Goal: Task Accomplishment & Management: Use online tool/utility

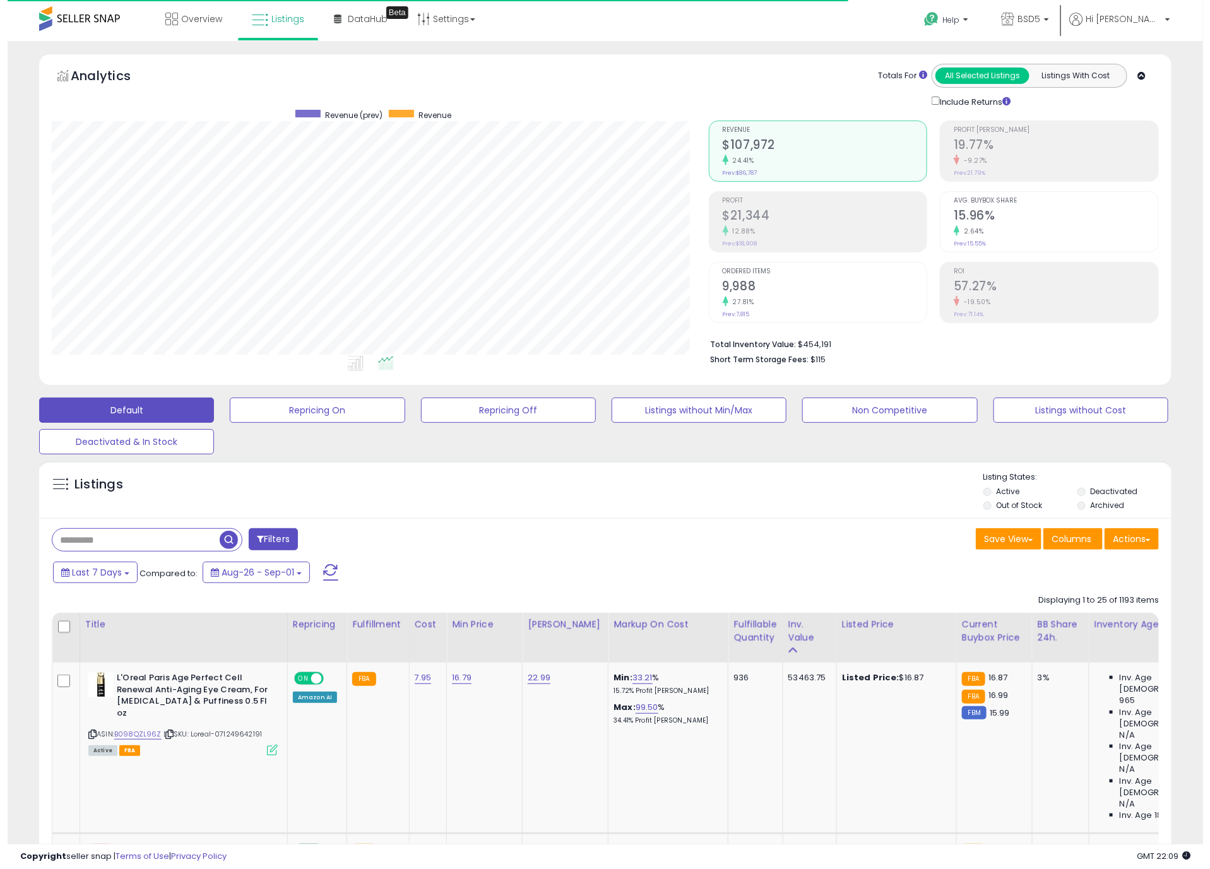
scroll to position [259, 657]
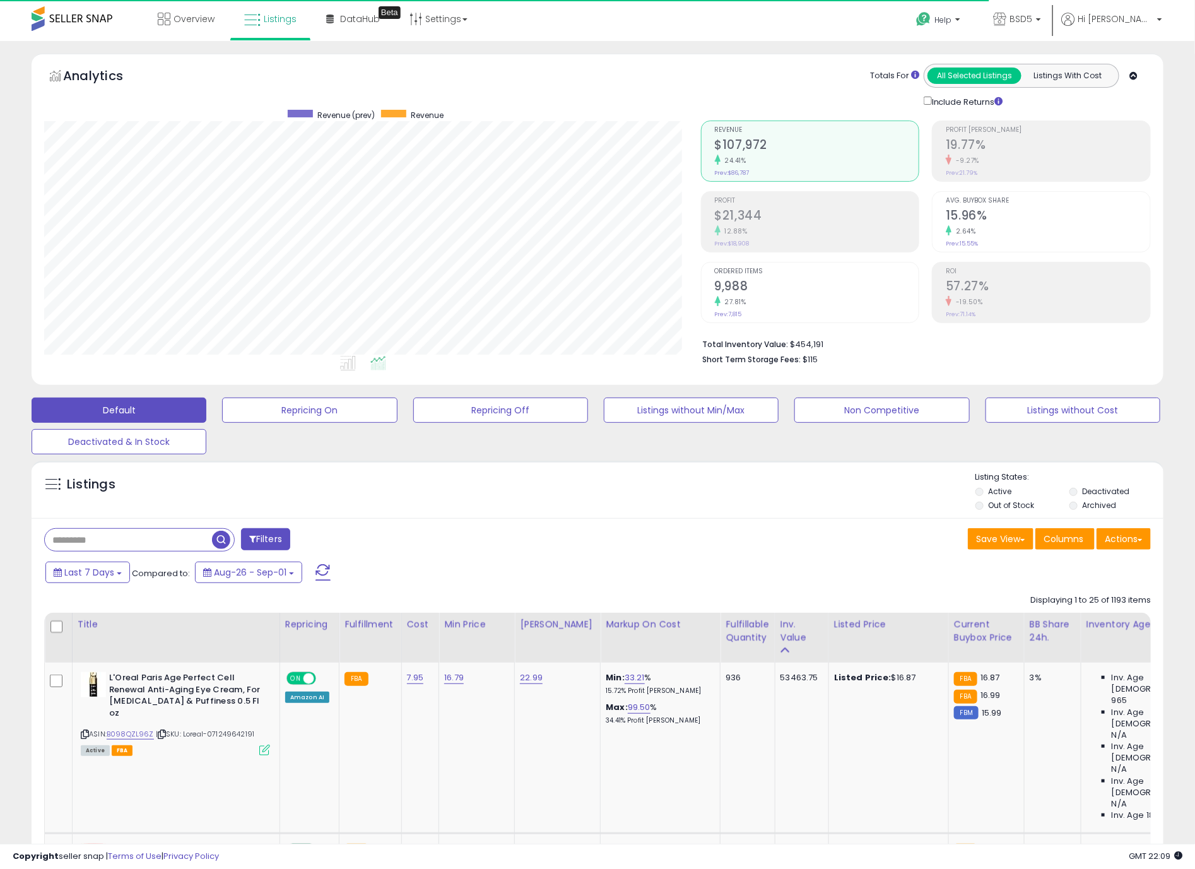
click at [114, 542] on input "text" at bounding box center [128, 540] width 167 height 22
paste input "**********"
type input "**********"
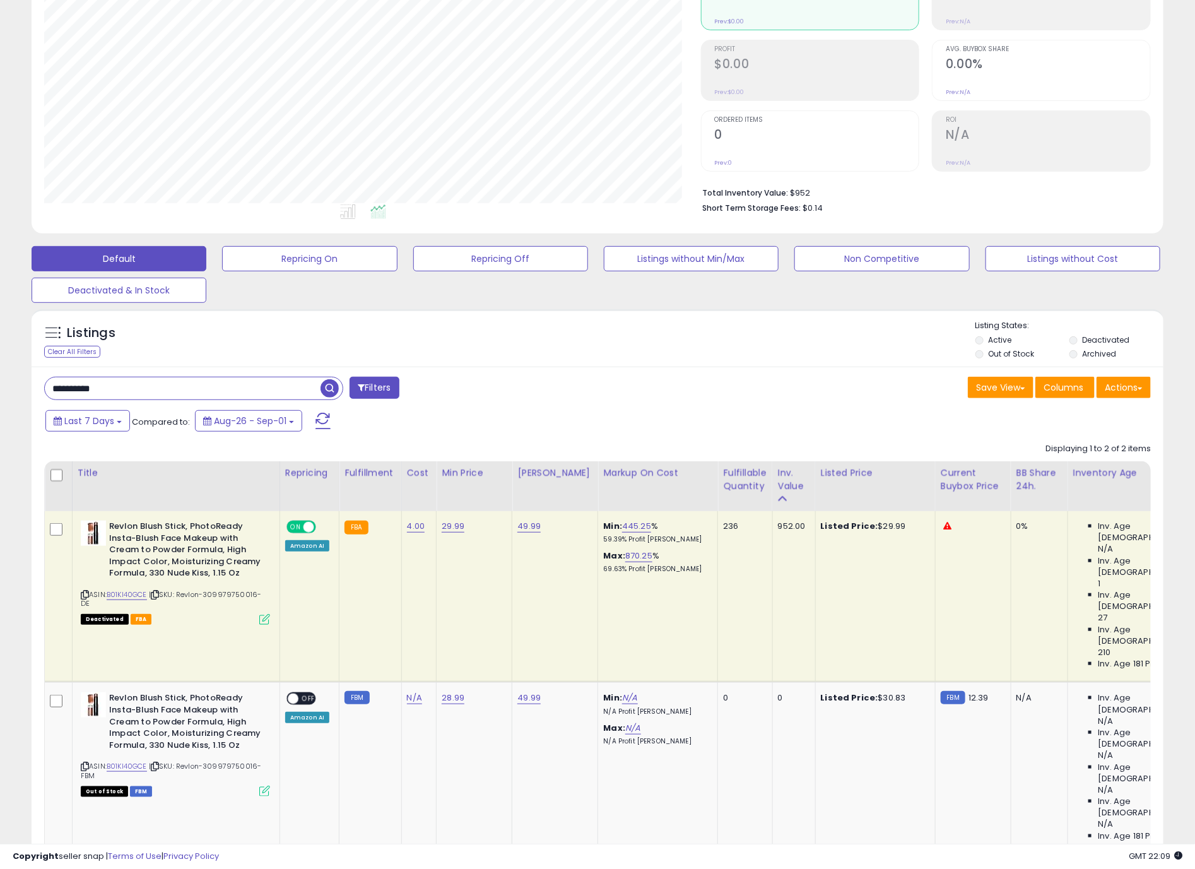
click at [512, 528] on td "49.99" at bounding box center [555, 596] width 86 height 171
click at [517, 528] on link "49.99" at bounding box center [528, 526] width 23 height 13
click at [312, 524] on div "ON OFF" at bounding box center [303, 527] width 30 height 11
click at [310, 523] on div "ON OFF" at bounding box center [302, 526] width 30 height 13
click at [309, 529] on span at bounding box center [309, 527] width 11 height 11
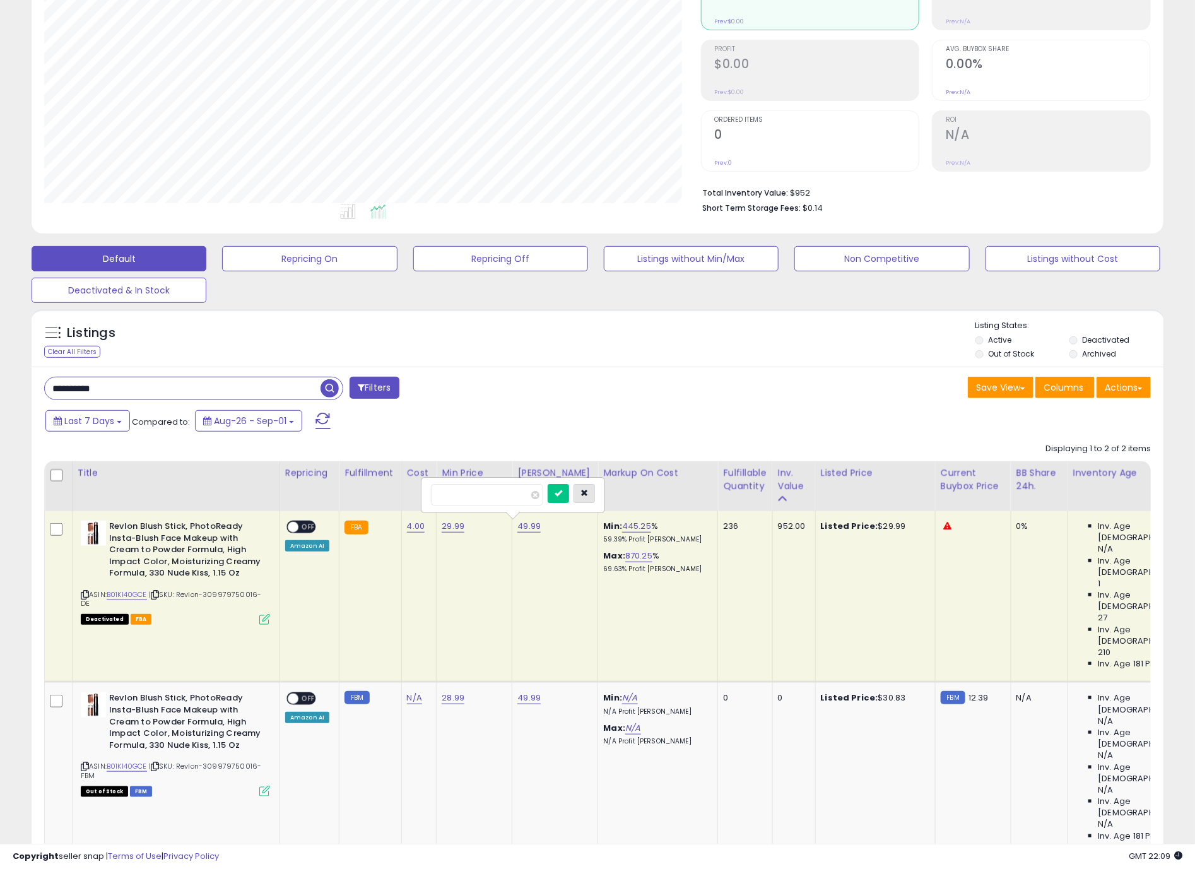
click at [588, 497] on icon "button" at bounding box center [585, 493] width 8 height 8
click at [315, 548] on div "Amazon AI" at bounding box center [307, 545] width 44 height 11
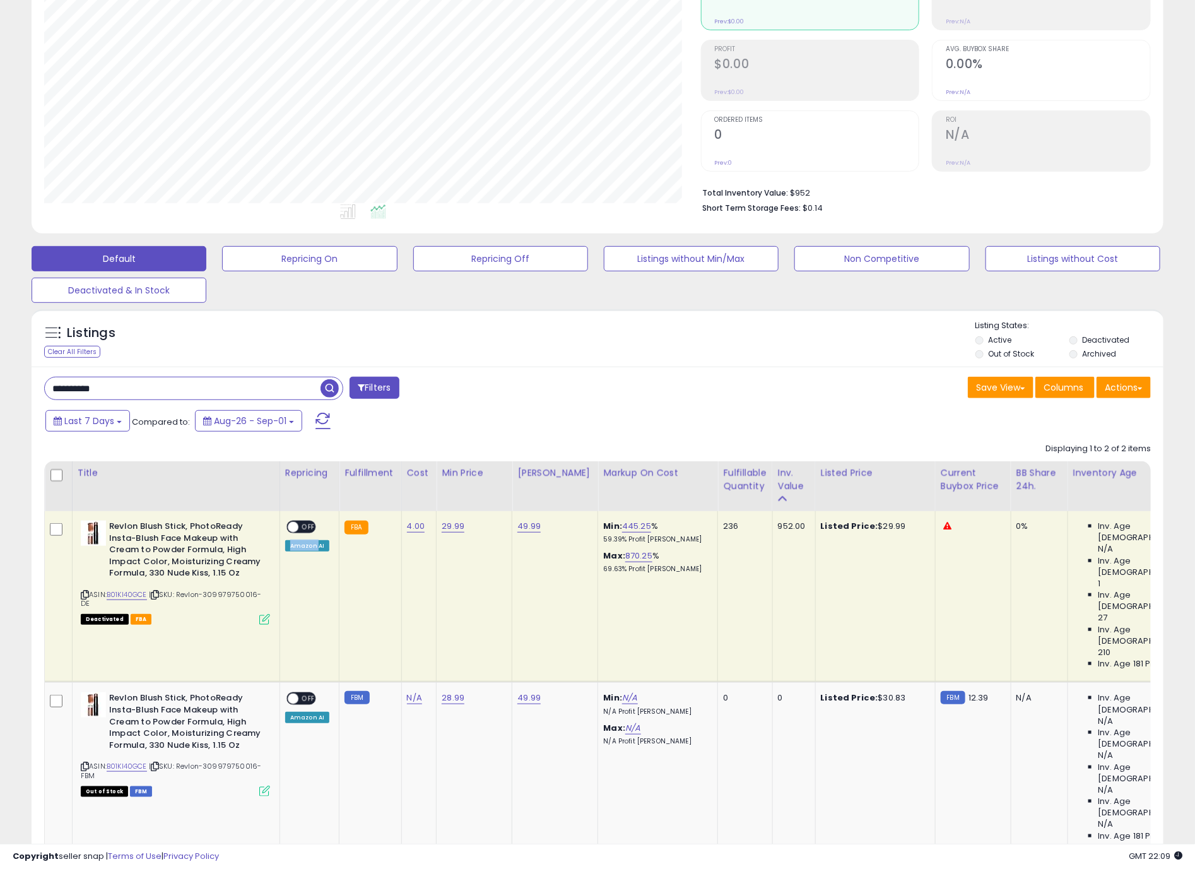
click at [311, 549] on div "Amazon AI" at bounding box center [307, 545] width 44 height 11
drag, startPoint x: 311, startPoint y: 549, endPoint x: 343, endPoint y: 548, distance: 31.6
click at [343, 548] on tr "Revlon Blush Stick, PhotoReady Insta-Blush Face Makeup with Cream to Powder For…" at bounding box center [1104, 596] width 2118 height 171
click at [328, 551] on div "Amazon AI" at bounding box center [307, 545] width 44 height 11
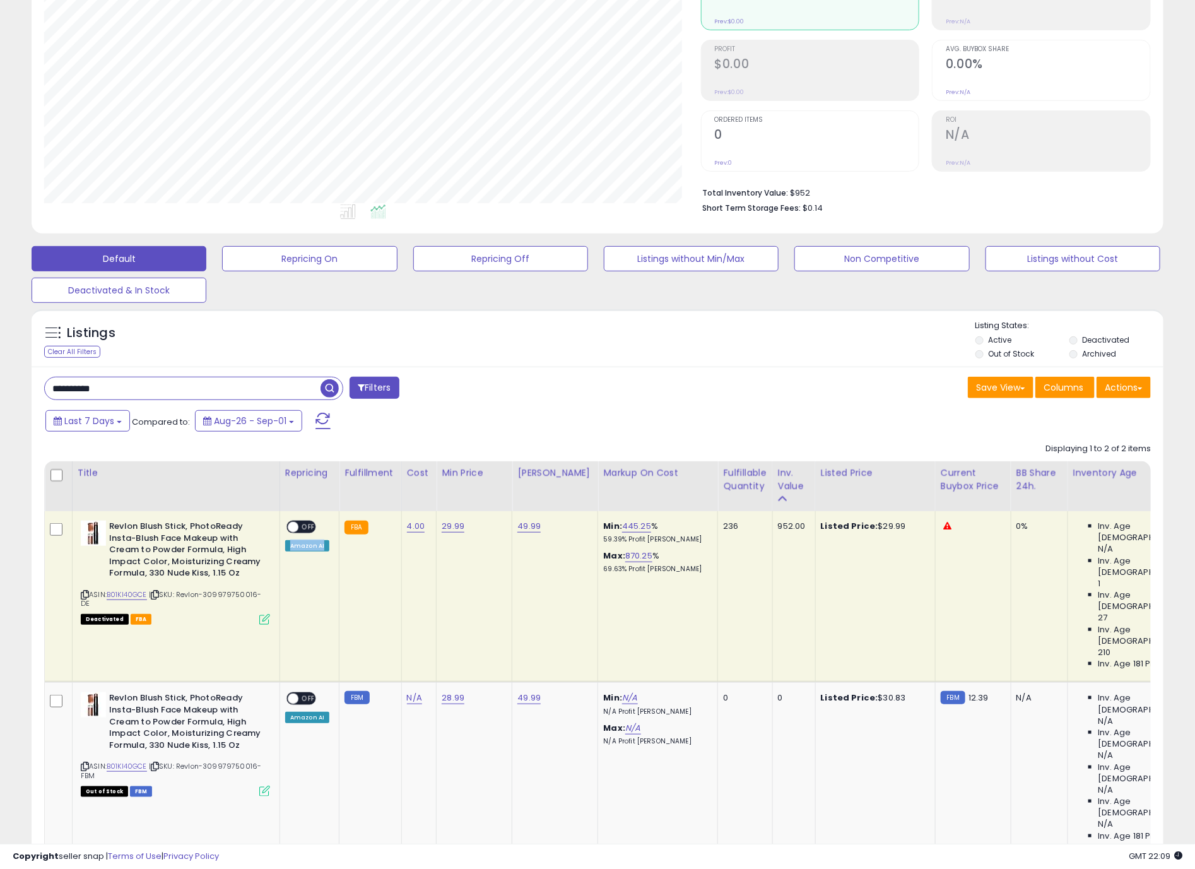
drag, startPoint x: 328, startPoint y: 551, endPoint x: 309, endPoint y: 551, distance: 18.9
click at [309, 551] on div "Amazon AI" at bounding box center [307, 545] width 44 height 11
drag, startPoint x: 309, startPoint y: 551, endPoint x: 321, endPoint y: 550, distance: 12.1
click at [321, 550] on div "Amazon AI" at bounding box center [307, 545] width 44 height 11
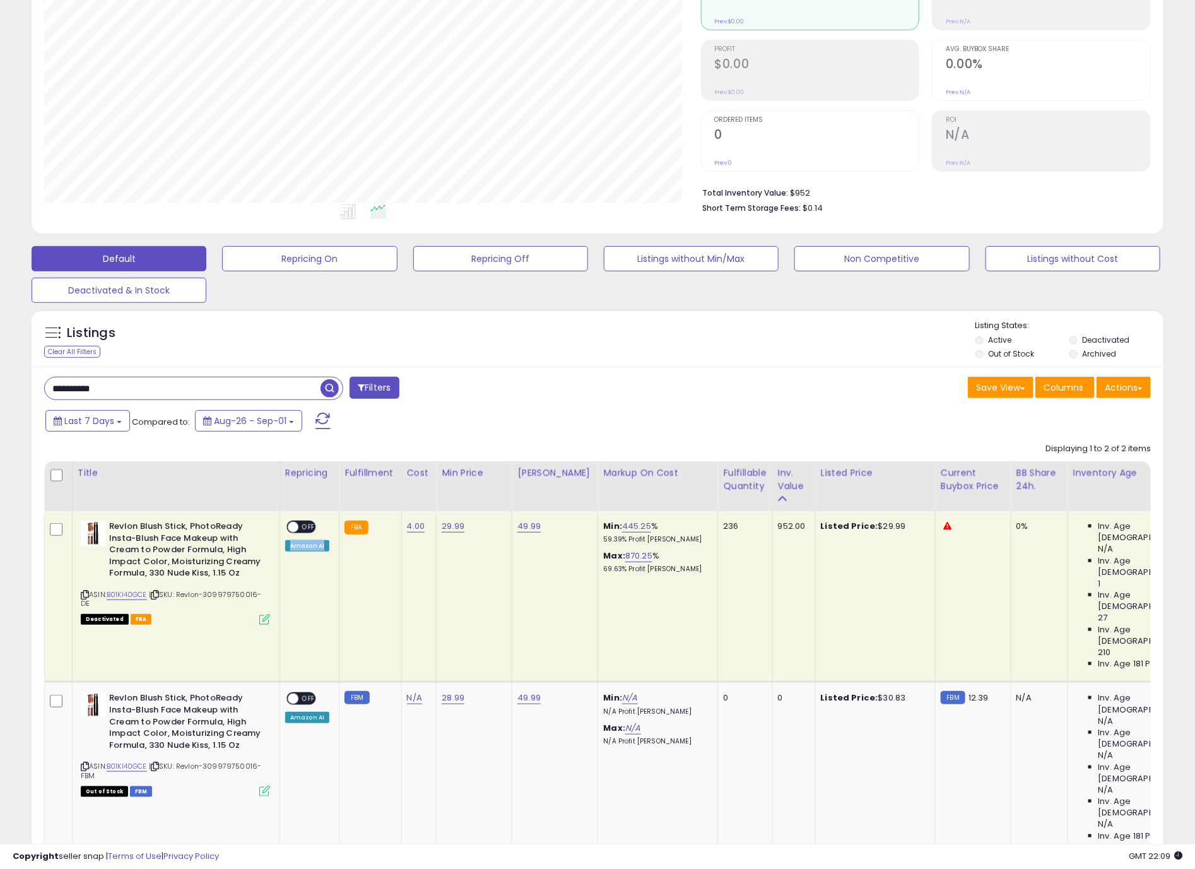
click at [321, 550] on div "Amazon AI" at bounding box center [307, 545] width 44 height 11
drag, startPoint x: 321, startPoint y: 550, endPoint x: 312, endPoint y: 550, distance: 8.2
click at [312, 550] on div "Amazon AI" at bounding box center [307, 545] width 44 height 11
drag, startPoint x: 312, startPoint y: 550, endPoint x: 321, endPoint y: 550, distance: 8.2
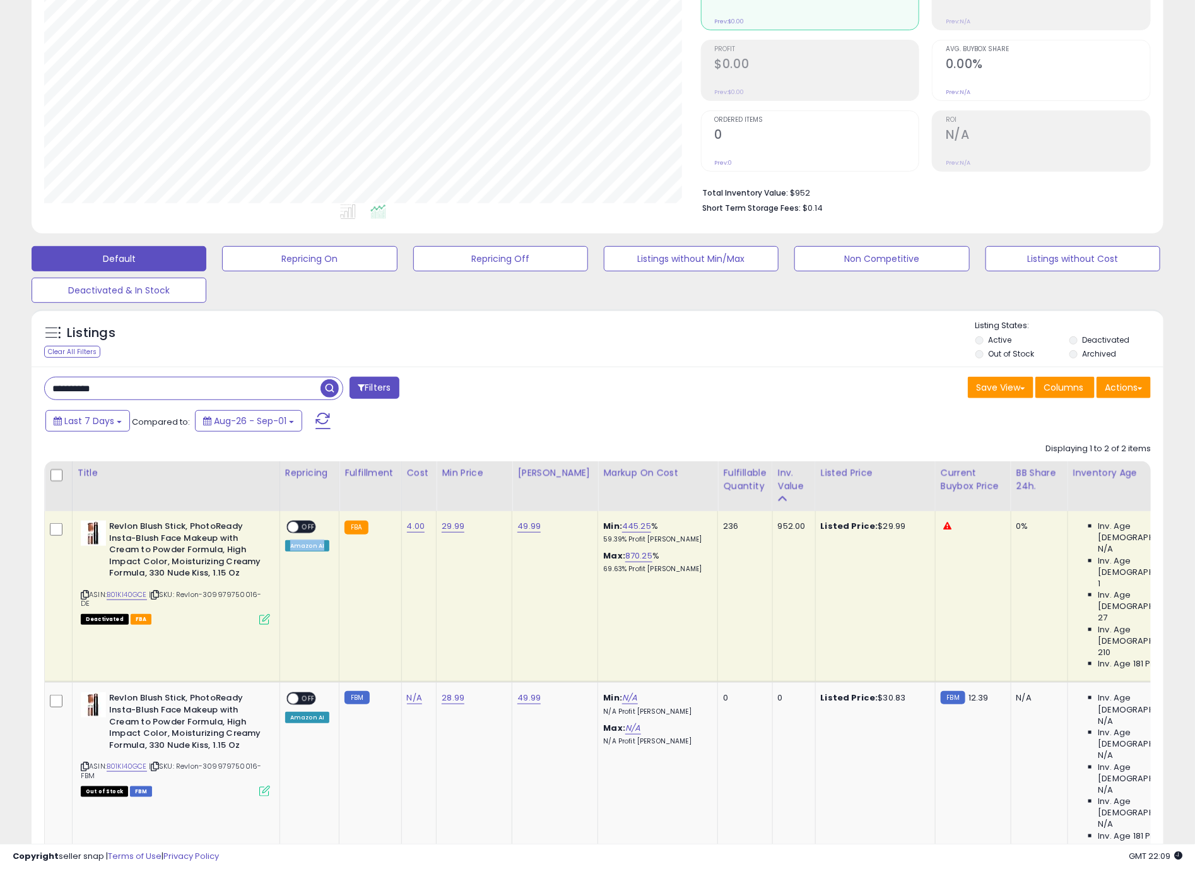
click at [321, 550] on div "Amazon AI" at bounding box center [307, 545] width 44 height 11
drag, startPoint x: 321, startPoint y: 550, endPoint x: 299, endPoint y: 555, distance: 22.2
click at [299, 555] on td "ON OFF Amazon AI" at bounding box center [309, 596] width 59 height 171
click at [305, 545] on div "Amazon AI" at bounding box center [307, 545] width 44 height 11
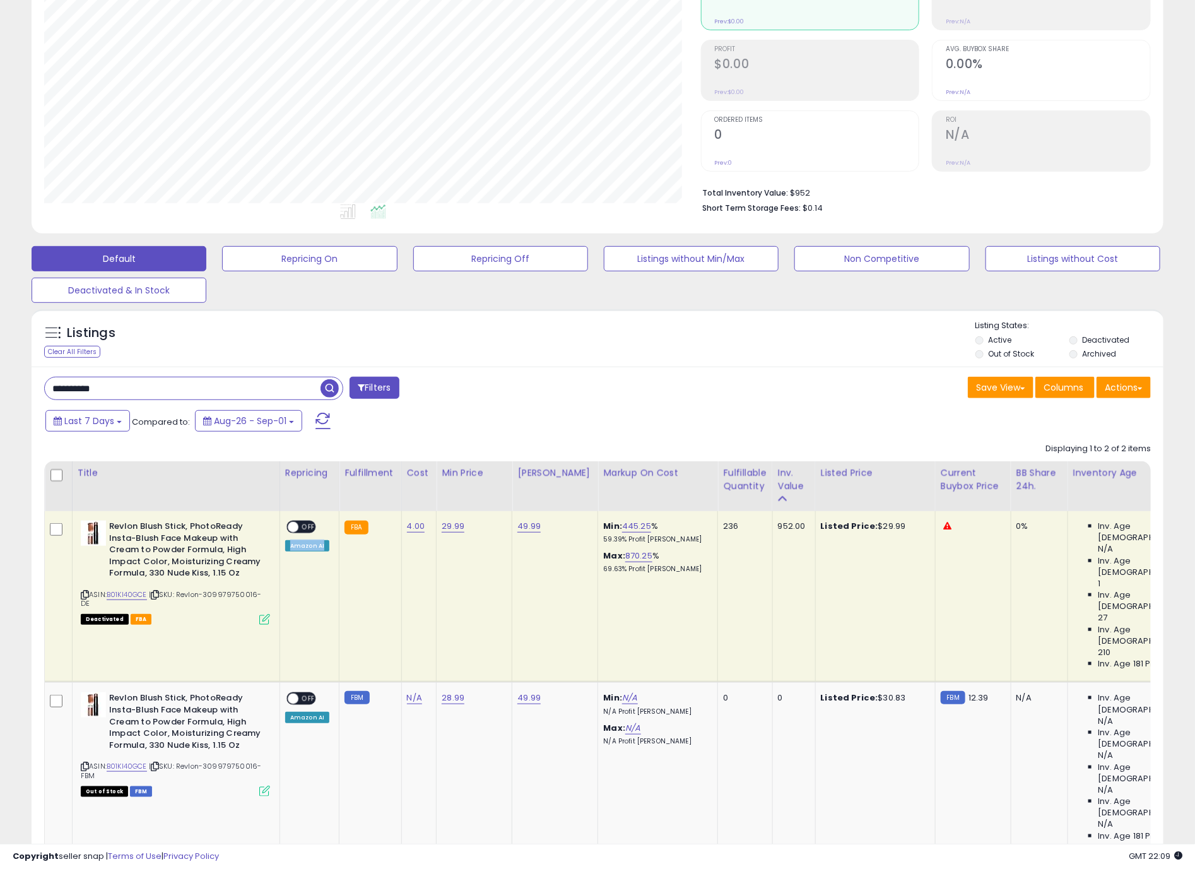
drag, startPoint x: 305, startPoint y: 545, endPoint x: 322, endPoint y: 547, distance: 17.1
click at [322, 547] on div "Amazon AI" at bounding box center [307, 545] width 44 height 11
drag, startPoint x: 322, startPoint y: 547, endPoint x: 311, endPoint y: 549, distance: 11.5
click at [311, 549] on div "Amazon AI" at bounding box center [307, 545] width 44 height 11
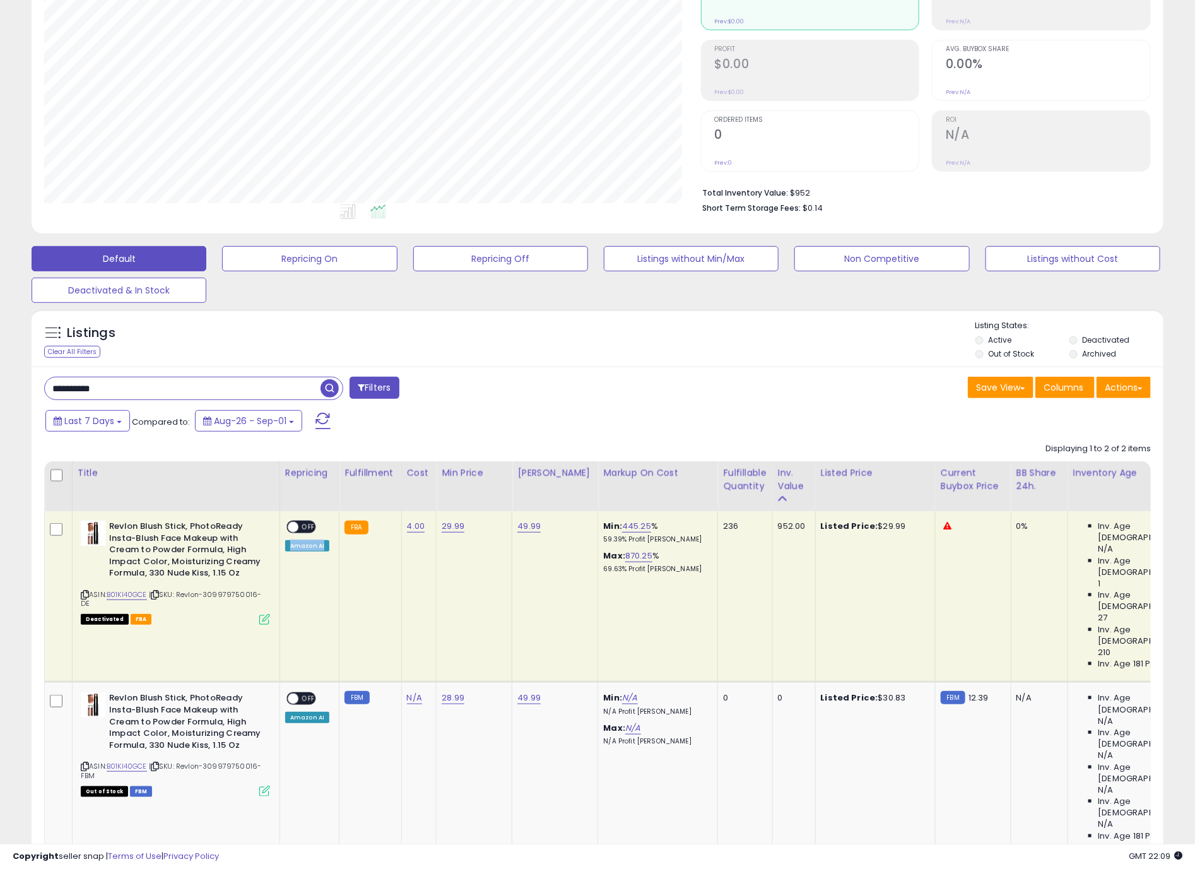
click at [311, 549] on div "Amazon AI" at bounding box center [307, 545] width 44 height 11
drag, startPoint x: 311, startPoint y: 549, endPoint x: 320, endPoint y: 551, distance: 9.0
click at [320, 551] on div "Amazon AI" at bounding box center [307, 545] width 44 height 11
drag, startPoint x: 320, startPoint y: 551, endPoint x: 313, endPoint y: 552, distance: 7.0
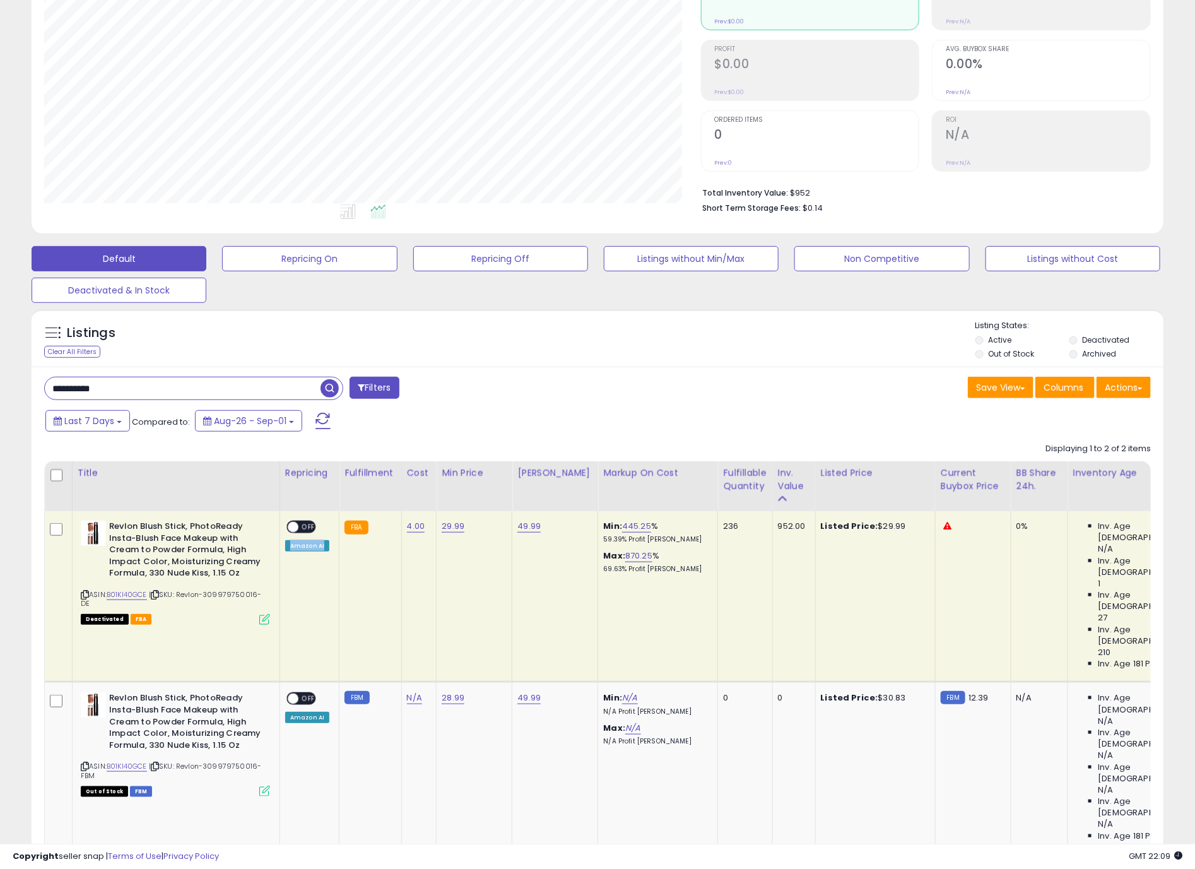
click at [313, 552] on div "Amazon AI" at bounding box center [307, 545] width 44 height 11
drag, startPoint x: 313, startPoint y: 552, endPoint x: 320, endPoint y: 551, distance: 7.0
click at [320, 551] on div "Amazon AI" at bounding box center [307, 545] width 44 height 11
